Goal: Find specific page/section: Find specific page/section

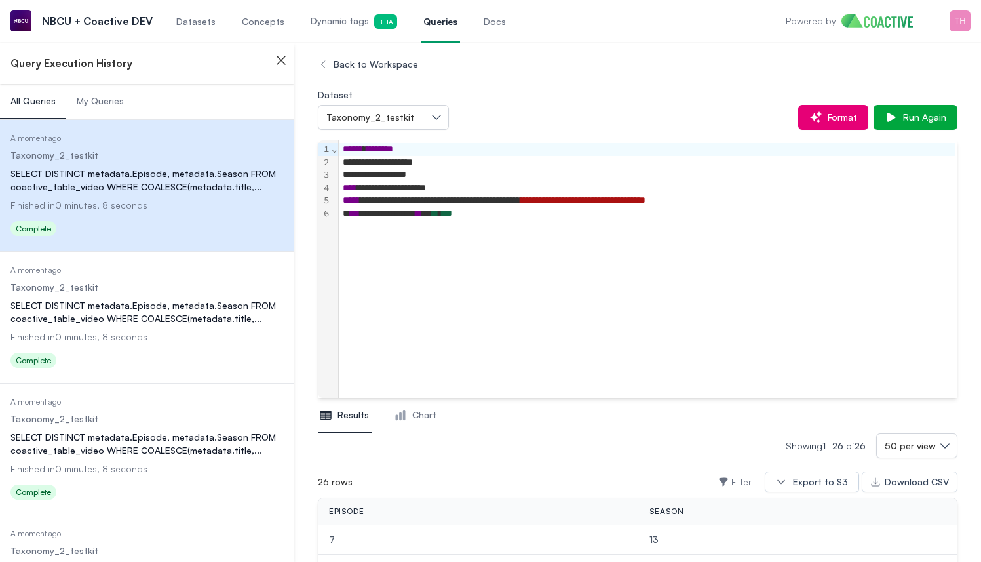
scroll to position [309, 0]
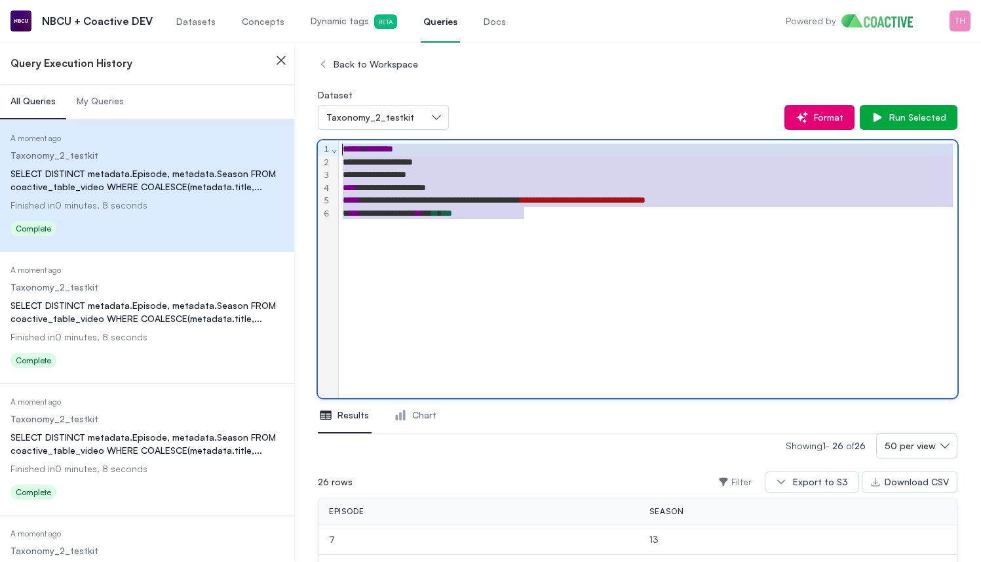
drag, startPoint x: 562, startPoint y: 218, endPoint x: 248, endPoint y: 134, distance: 324.7
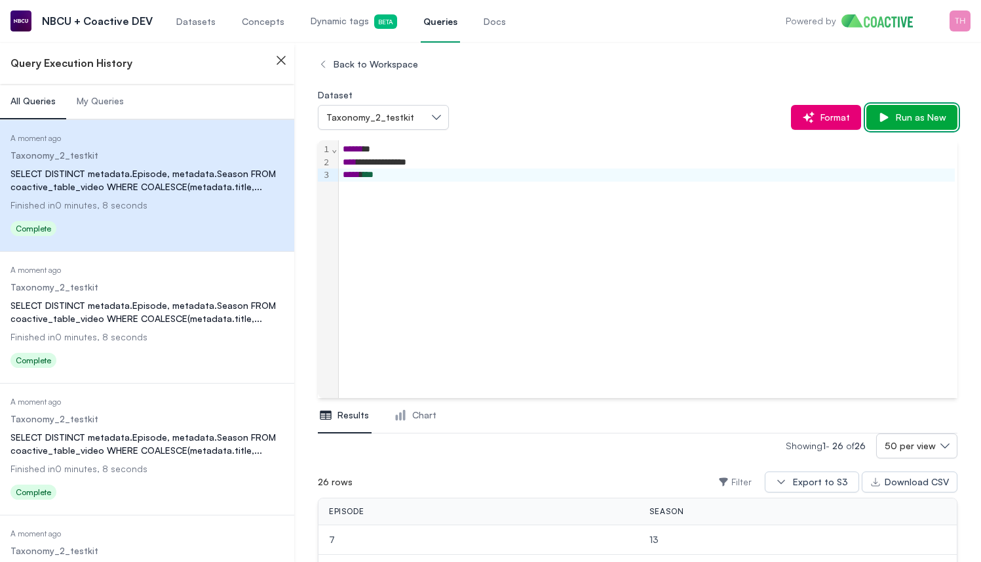
click at [917, 121] on span "Run as New" at bounding box center [918, 117] width 56 height 13
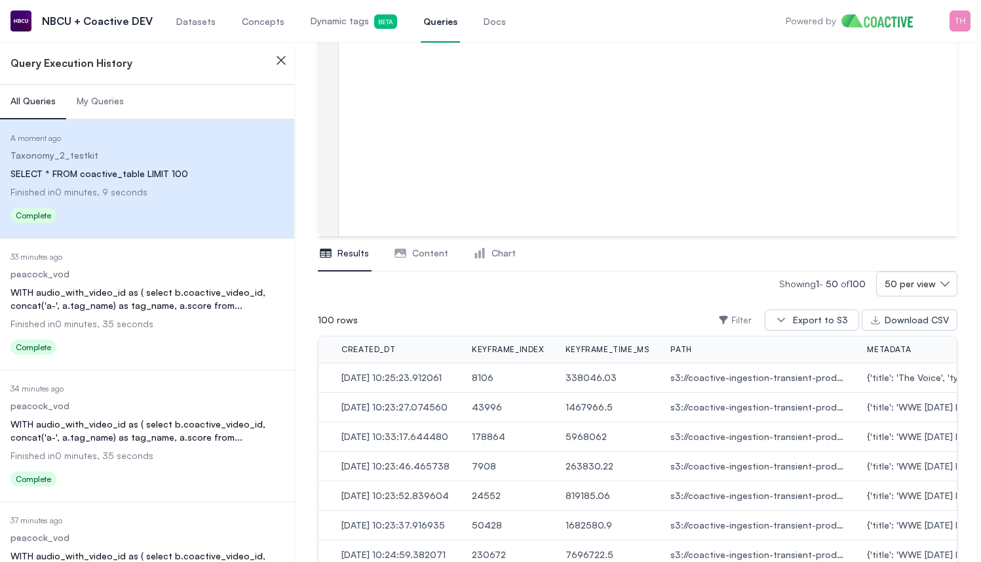
scroll to position [0, 636]
drag, startPoint x: 639, startPoint y: 378, endPoint x: 589, endPoint y: 379, distance: 50.5
click at [589, 379] on span "338046.03" at bounding box center [607, 377] width 85 height 13
click at [586, 380] on td "338046.03" at bounding box center [606, 377] width 105 height 29
drag, startPoint x: 586, startPoint y: 377, endPoint x: 647, endPoint y: 378, distance: 60.9
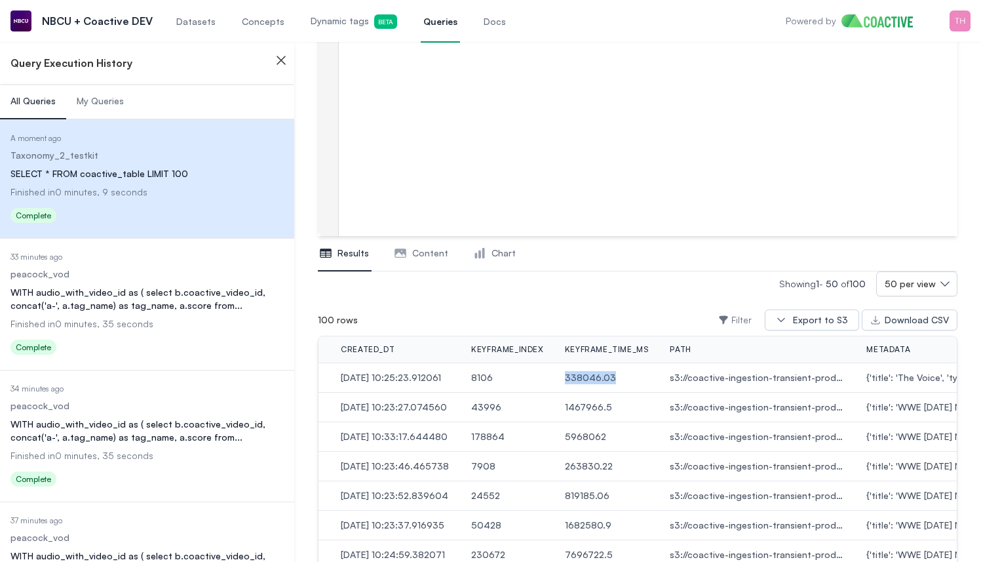
click at [647, 378] on td "338046.03" at bounding box center [606, 377] width 105 height 29
click at [649, 377] on span "338046.03" at bounding box center [607, 377] width 85 height 13
drag, startPoint x: 649, startPoint y: 380, endPoint x: 586, endPoint y: 379, distance: 62.3
click at [586, 379] on td "338046.03" at bounding box center [606, 377] width 105 height 29
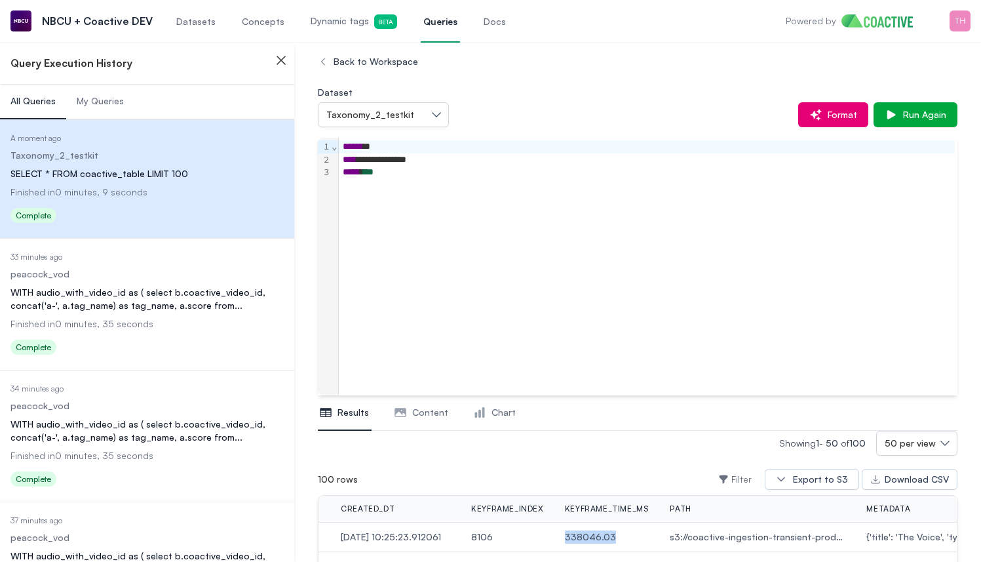
scroll to position [0, 0]
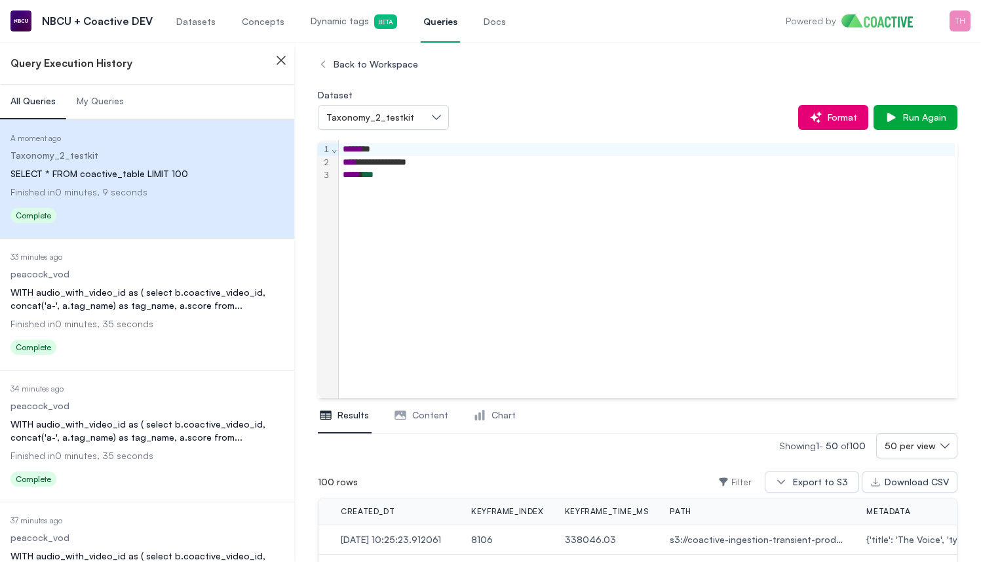
click at [461, 164] on div "**********" at bounding box center [647, 162] width 616 height 13
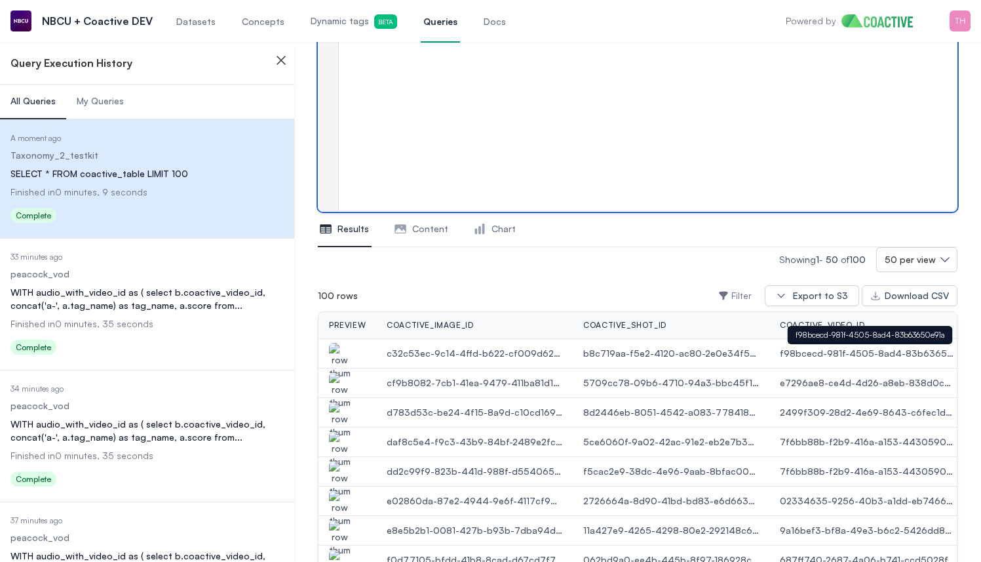
click at [784, 349] on span "f98bcecd-981f-4505-8ad4-83b63650e91a" at bounding box center [868, 353] width 176 height 13
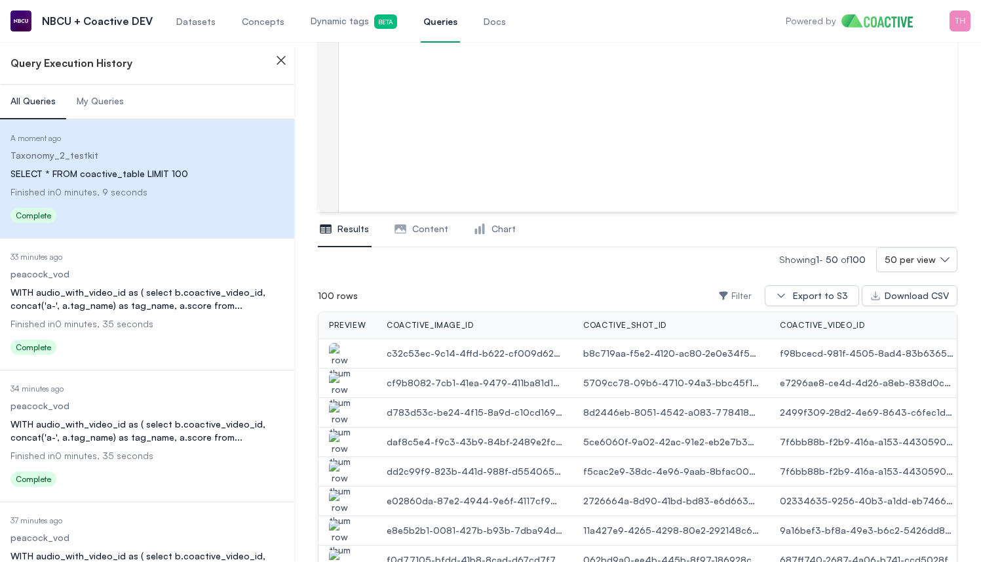
click at [830, 354] on span "f98bcecd-981f-4505-8ad4-83b63650e91a" at bounding box center [868, 353] width 176 height 13
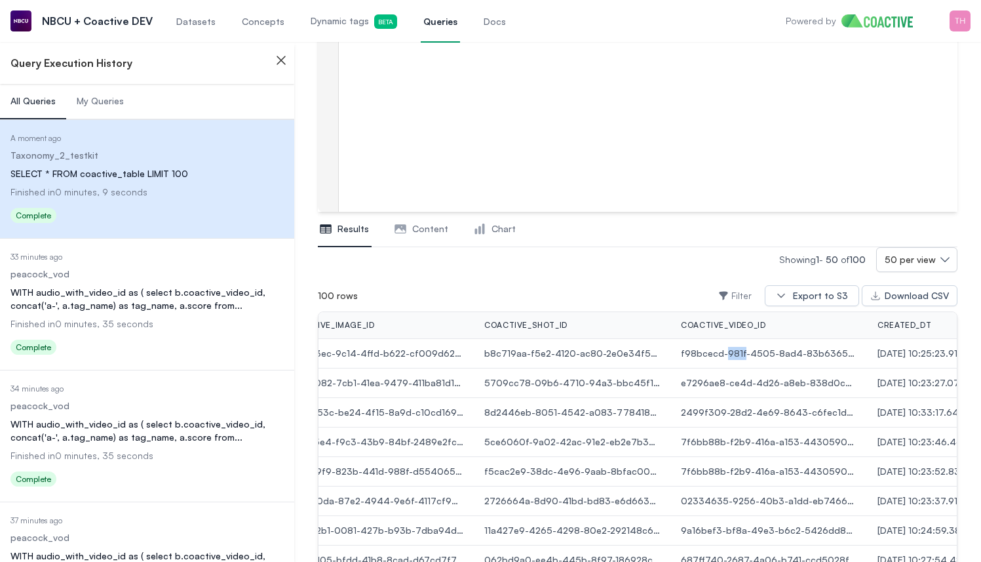
scroll to position [0, 100]
click at [758, 353] on span "f98bcecd-981f-4505-8ad4-83b63650e91a" at bounding box center [768, 353] width 176 height 13
copy span "f98bcecd-981f-4505-8ad4-83b63650e91a"
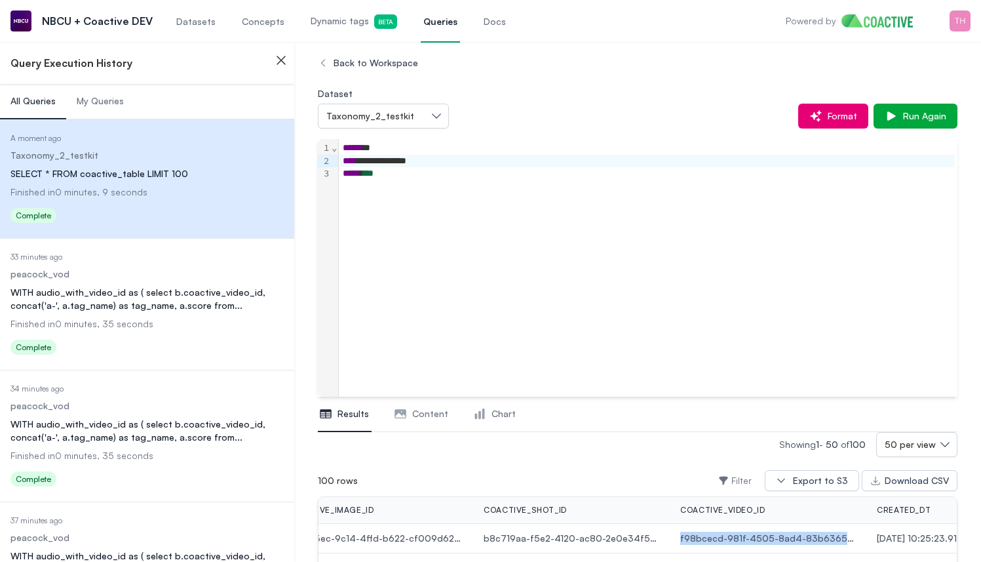
scroll to position [0, 0]
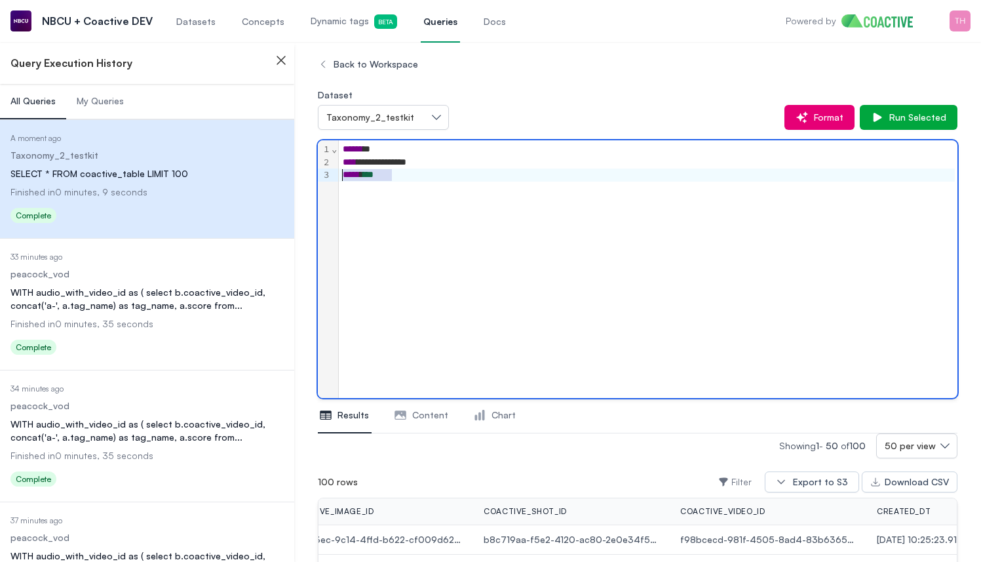
drag, startPoint x: 413, startPoint y: 172, endPoint x: 339, endPoint y: 180, distance: 75.0
click at [339, 180] on div "**********" at bounding box center [637, 268] width 639 height 257
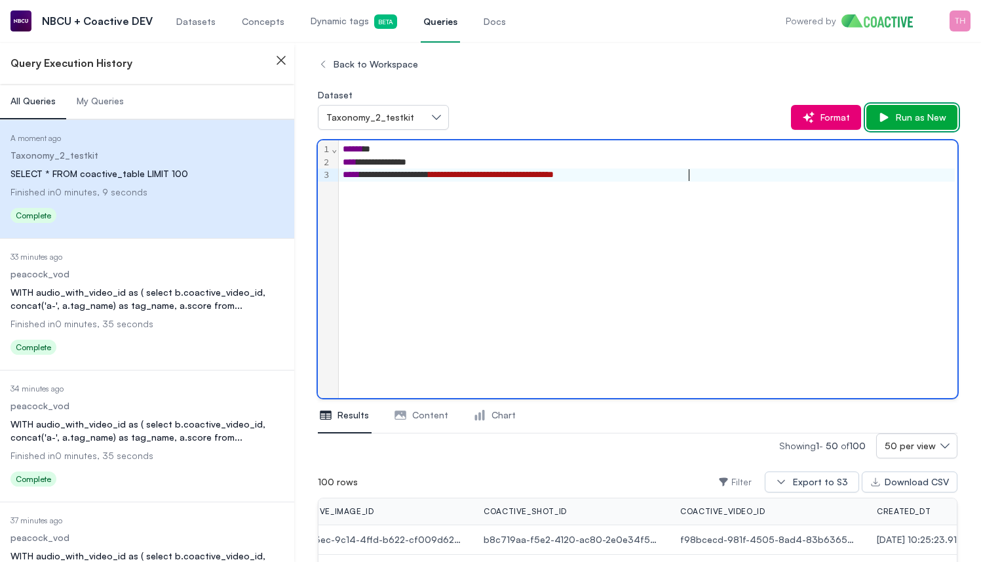
click at [924, 121] on span "Run as New" at bounding box center [918, 117] width 56 height 13
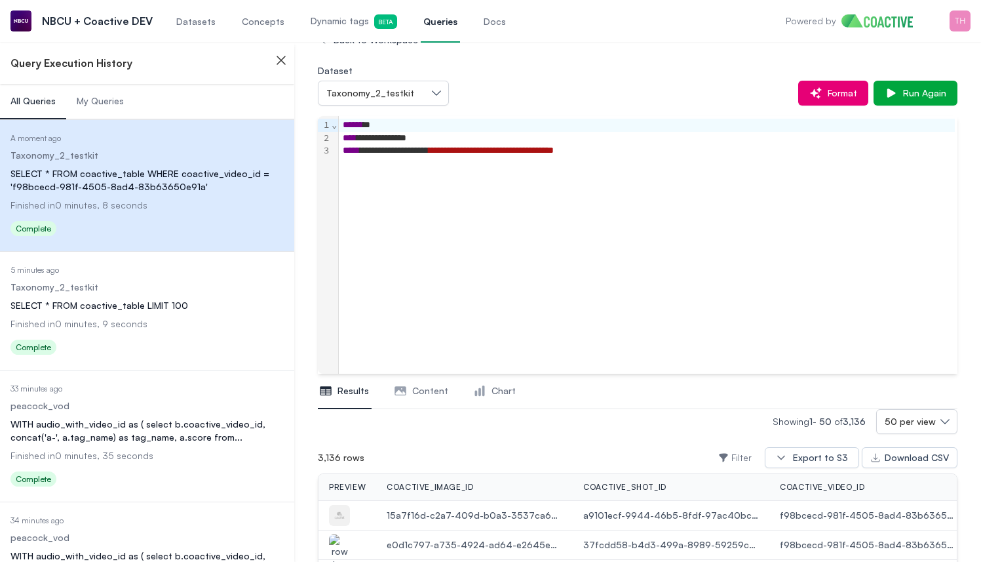
scroll to position [214, 0]
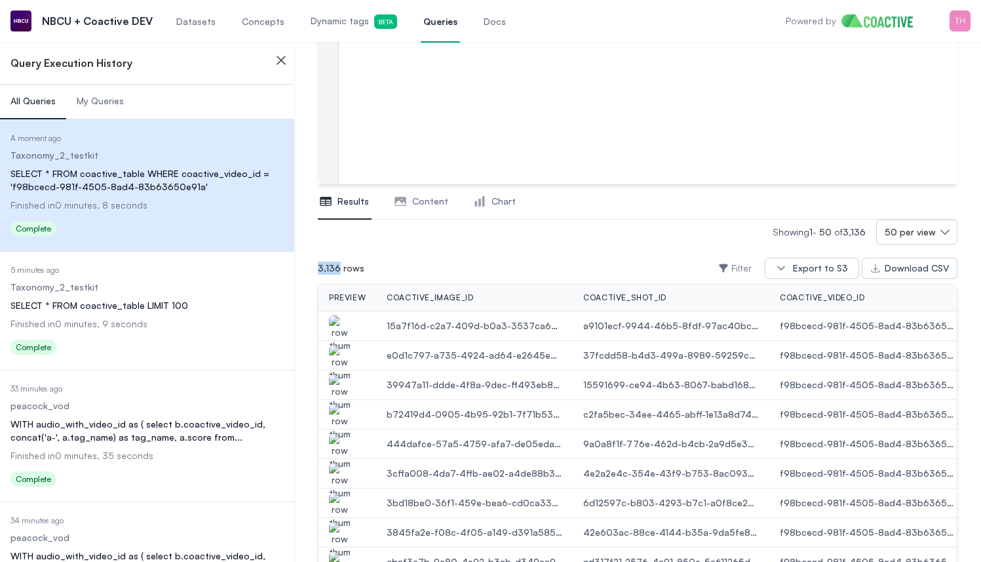
drag, startPoint x: 343, startPoint y: 272, endPoint x: 322, endPoint y: 272, distance: 21.0
click at [322, 272] on div "3,136 rows" at bounding box center [344, 268] width 52 height 24
click at [436, 273] on div "3,136 rows Filter Export to S3 Download CSV" at bounding box center [637, 267] width 639 height 31
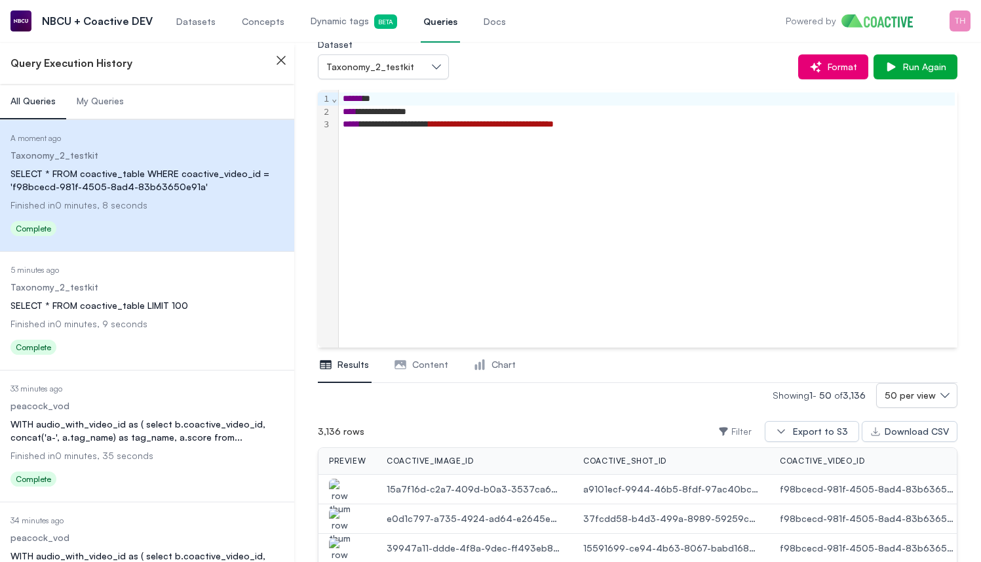
scroll to position [54, 0]
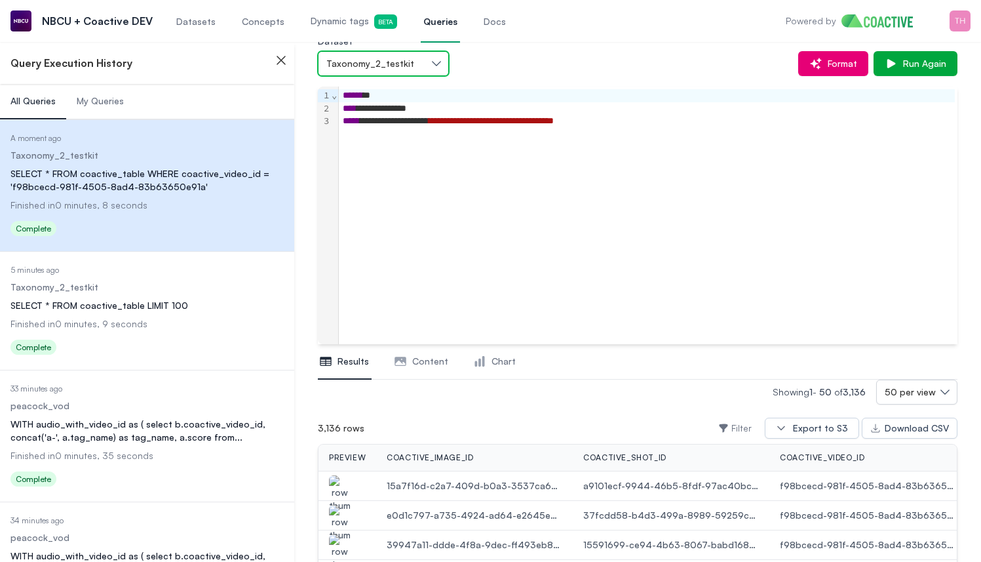
click at [438, 65] on button "Taxonomy_2_testkit" at bounding box center [383, 63] width 131 height 25
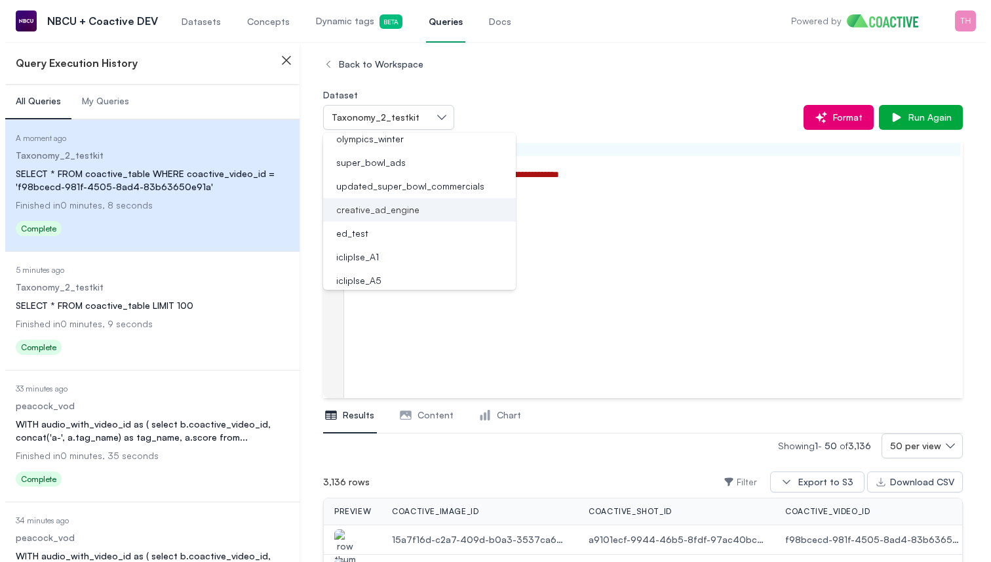
scroll to position [127, 0]
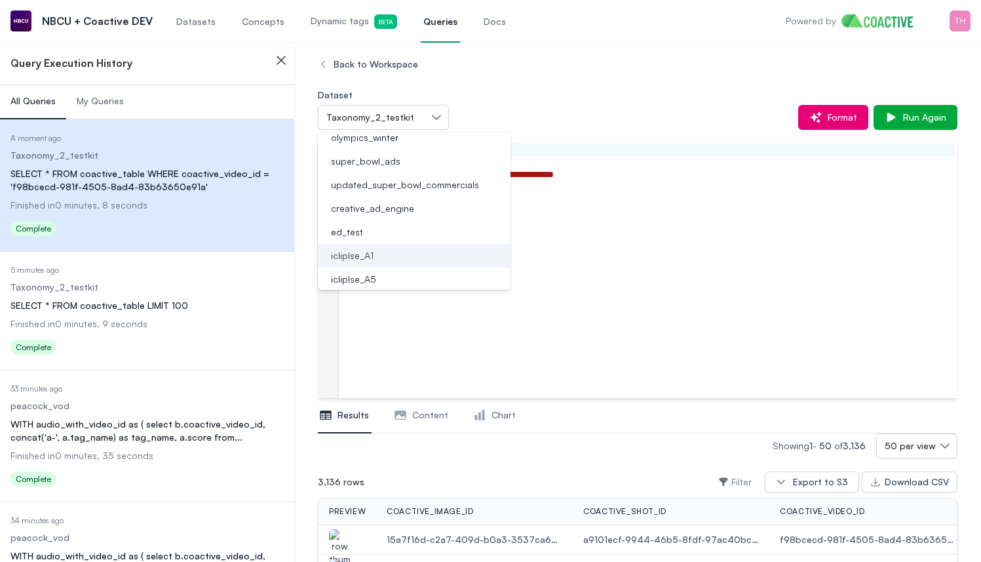
click at [372, 255] on span "icliplse_A1" at bounding box center [352, 255] width 43 height 13
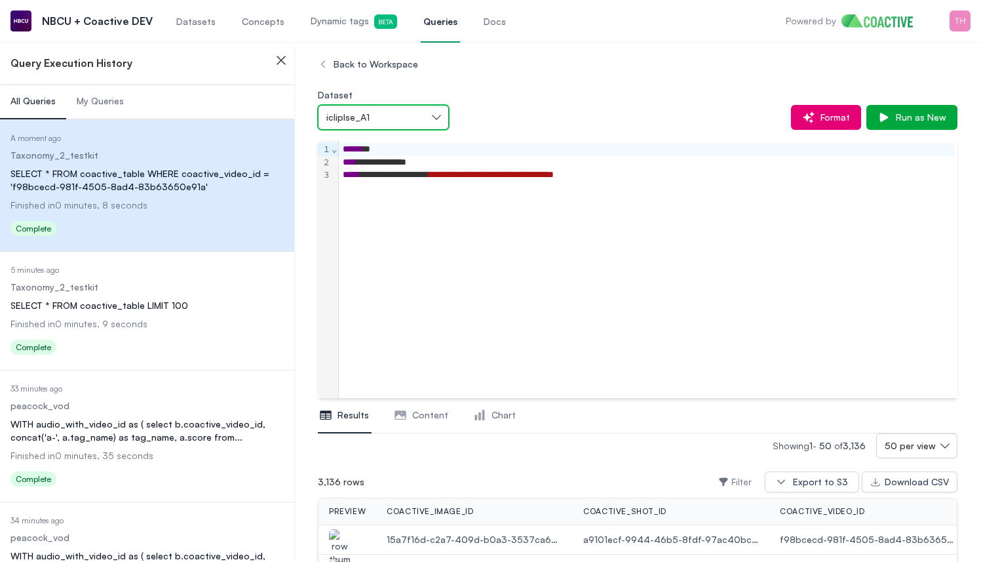
drag, startPoint x: 390, startPoint y: 122, endPoint x: 335, endPoint y: 117, distance: 55.2
click at [335, 117] on div "icliplse_A1" at bounding box center [376, 117] width 101 height 13
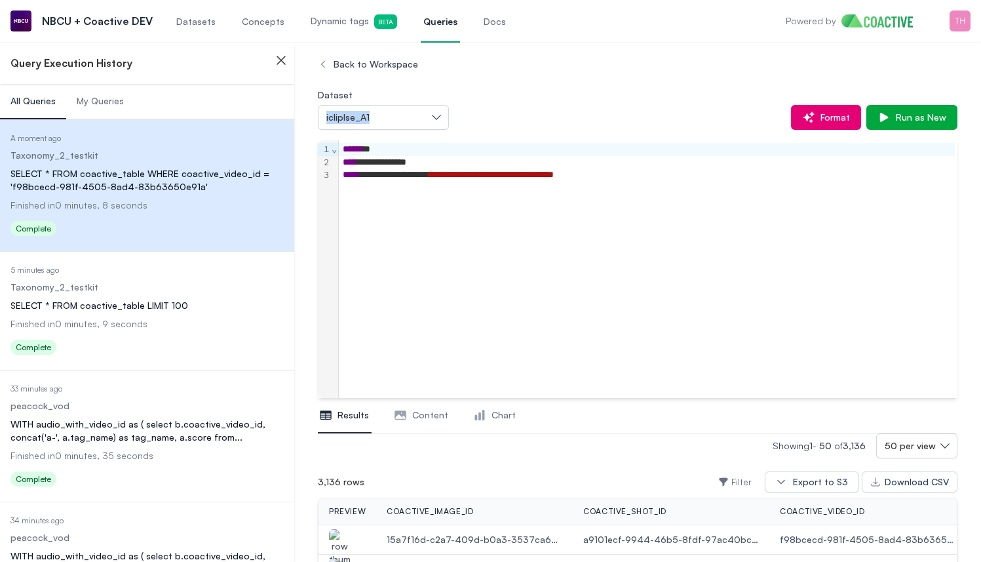
drag, startPoint x: 313, startPoint y: 116, endPoint x: 381, endPoint y: 120, distance: 68.9
click at [192, 26] on span "Datasets" at bounding box center [195, 21] width 39 height 13
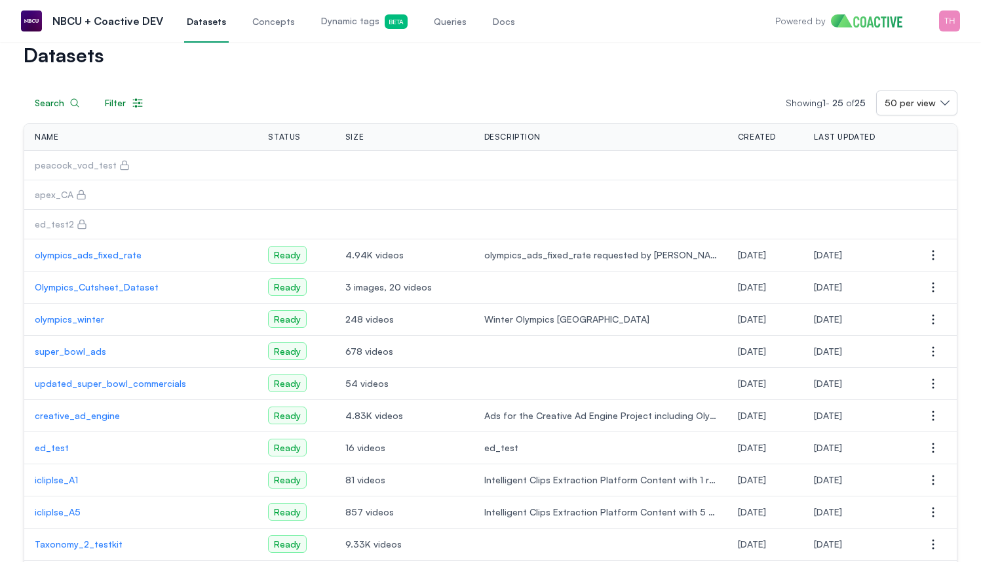
scroll to position [143, 0]
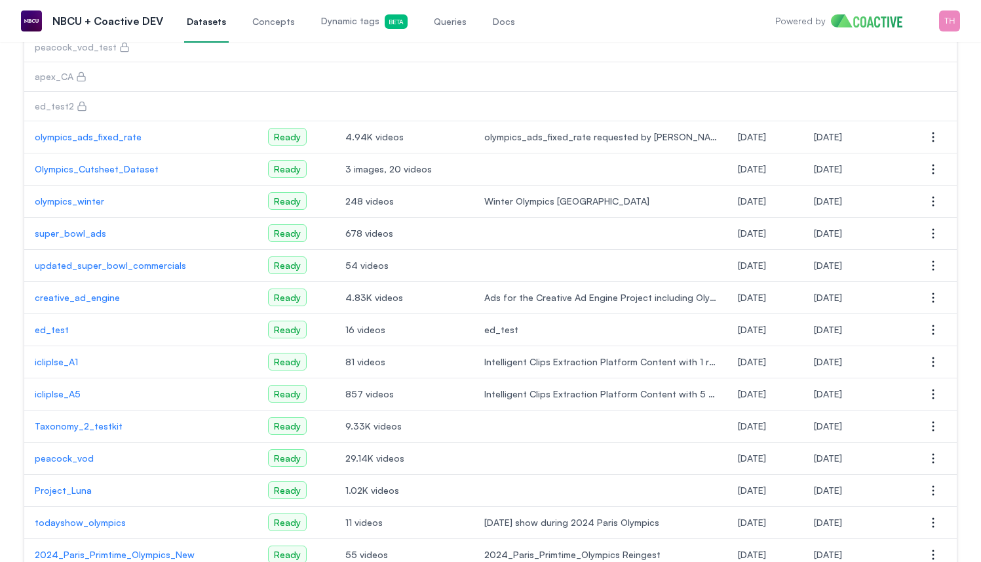
click at [66, 368] on p "icliplse_A1" at bounding box center [141, 361] width 212 height 13
